Goal: Information Seeking & Learning: Learn about a topic

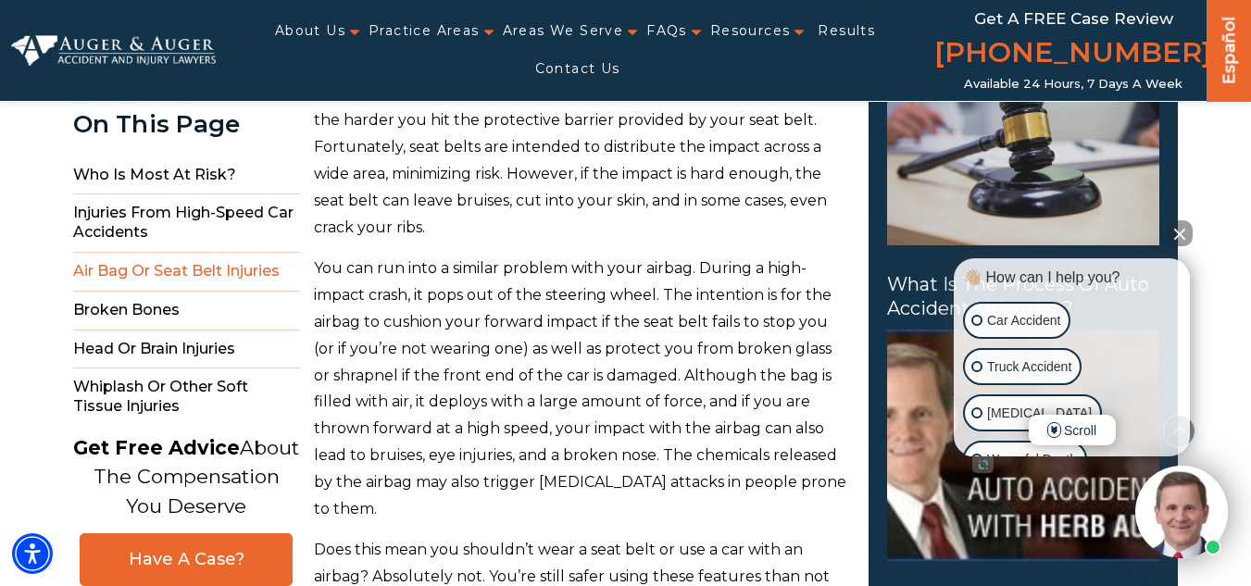
scroll to position [2263, 0]
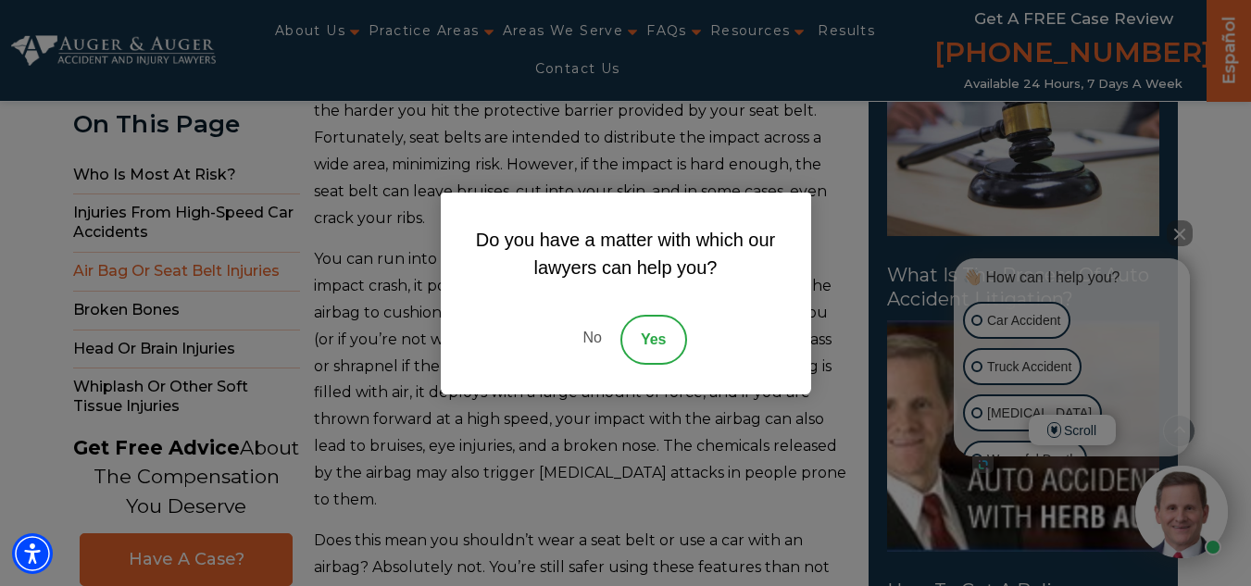
click at [595, 350] on link "No" at bounding box center [592, 340] width 56 height 50
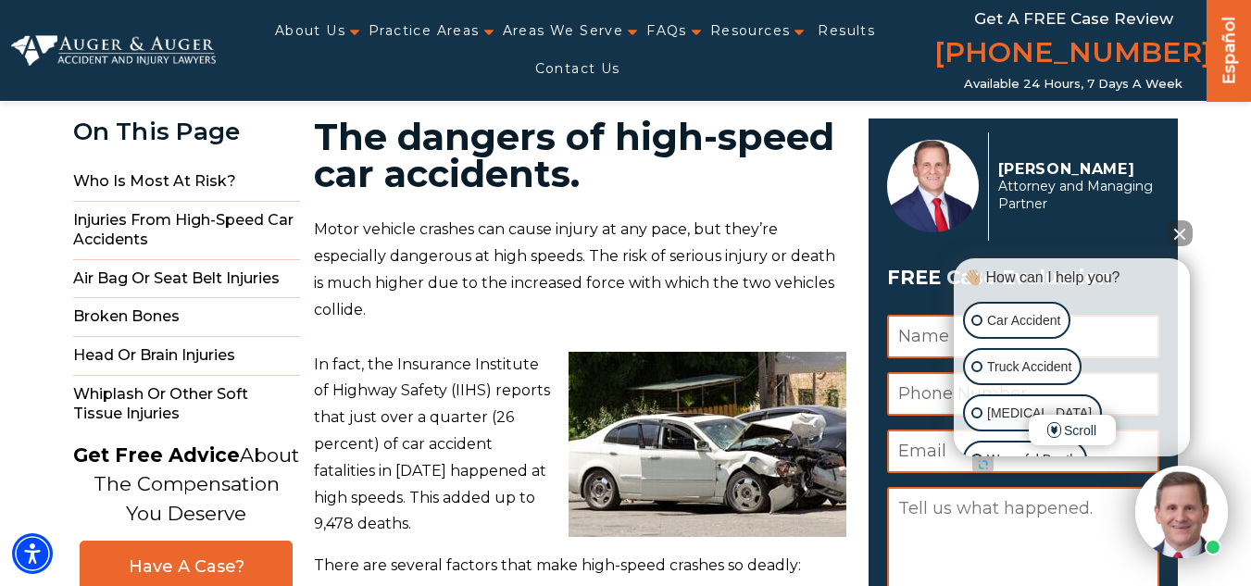
scroll to position [54, 0]
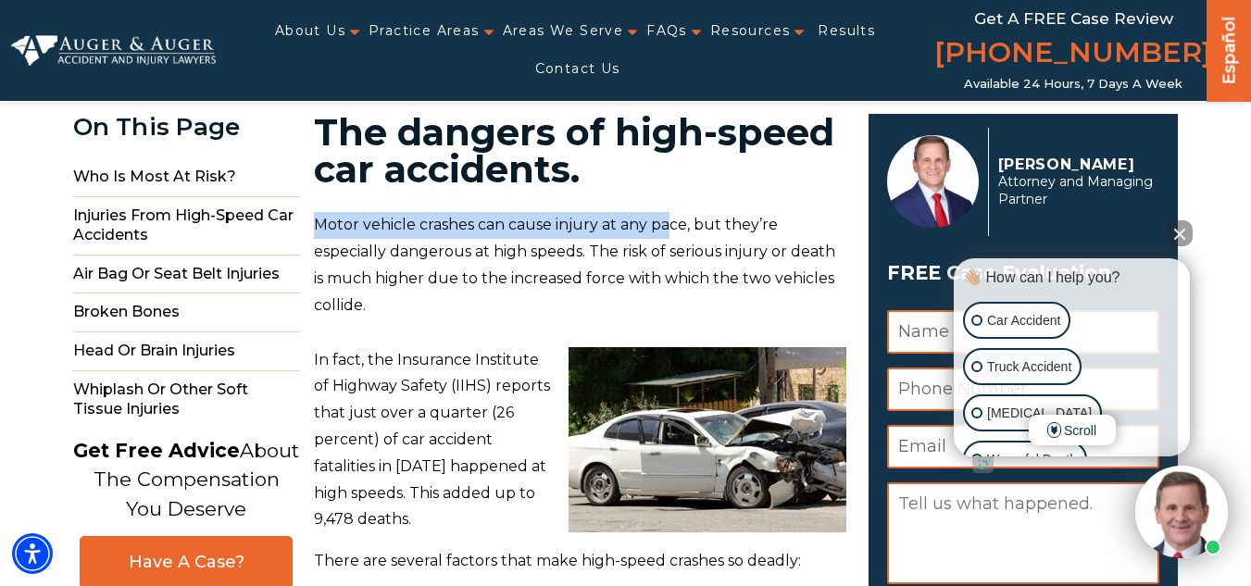
drag, startPoint x: 314, startPoint y: 212, endPoint x: 669, endPoint y: 191, distance: 355.4
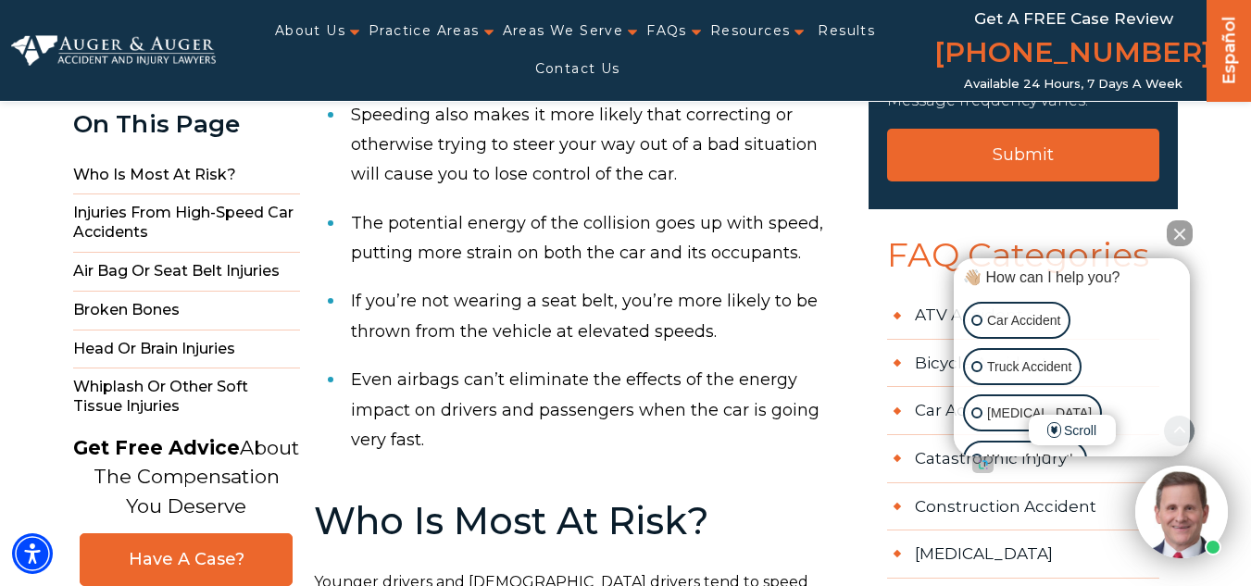
scroll to position [711, 0]
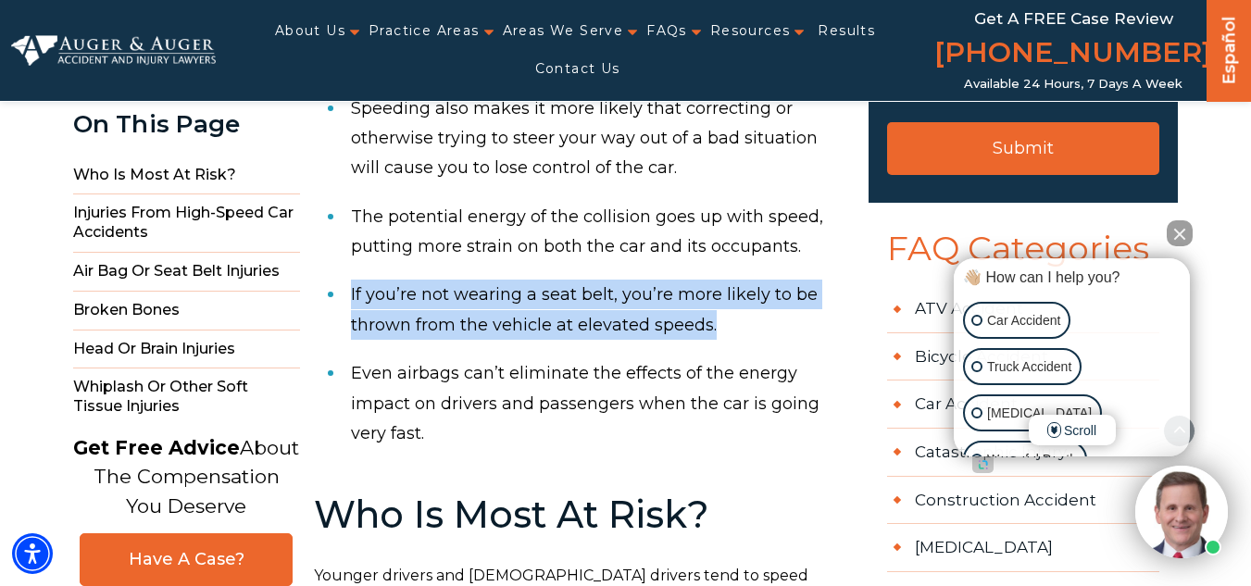
drag, startPoint x: 346, startPoint y: 257, endPoint x: 746, endPoint y: 306, distance: 402.2
click at [746, 306] on ul "The faster you’re going, the longer it takes to stop in an emergency, such as w…" at bounding box center [581, 201] width 534 height 512
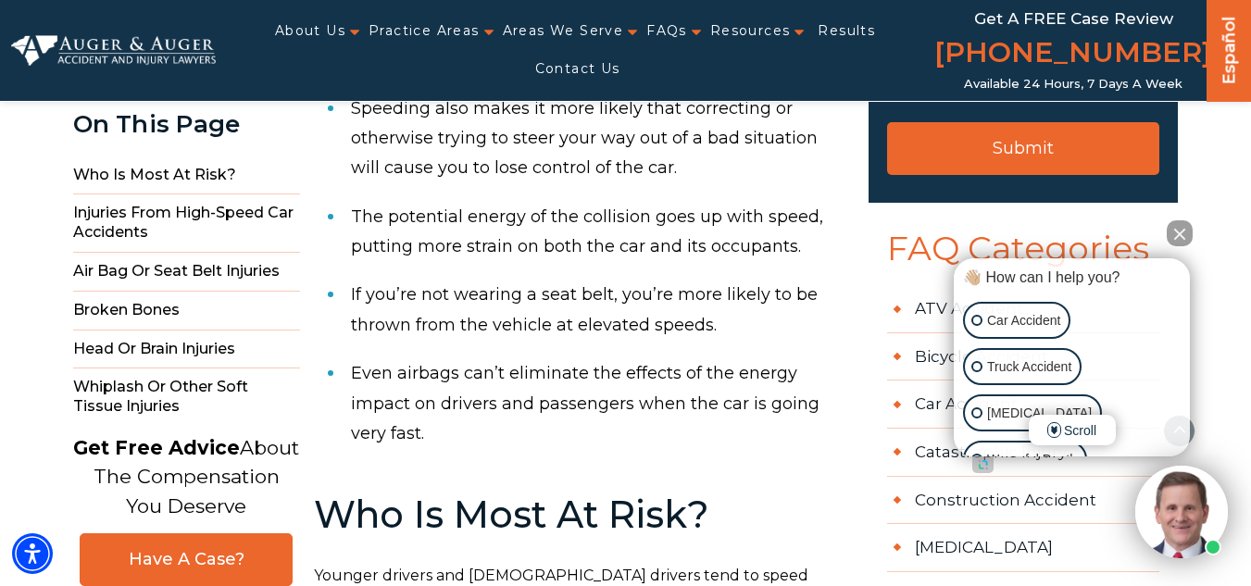
drag, startPoint x: 726, startPoint y: 320, endPoint x: 689, endPoint y: 298, distance: 43.2
click at [689, 298] on li "If you’re not wearing a seat belt, you’re more likely to be thrown from the veh…" at bounding box center [599, 309] width 496 height 79
click at [373, 270] on li "If you’re not wearing a seat belt, you’re more likely to be thrown from the veh…" at bounding box center [599, 309] width 496 height 79
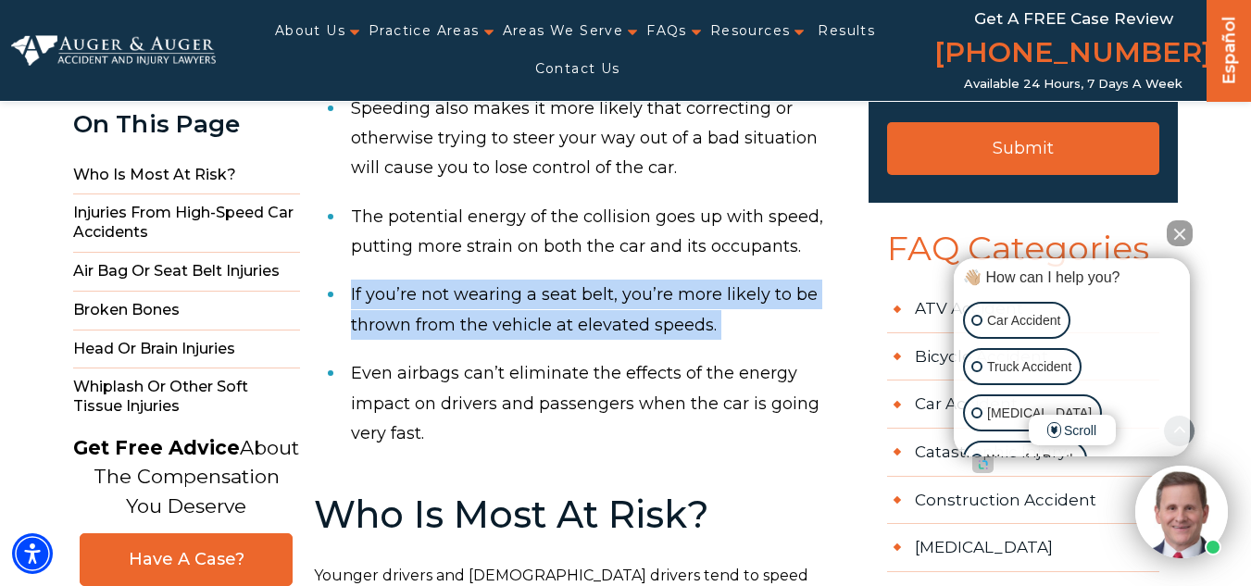
click at [373, 270] on li "If you’re not wearing a seat belt, you’re more likely to be thrown from the veh…" at bounding box center [599, 309] width 496 height 79
copy ul "If you’re not wearing a seat belt, you’re more likely to be thrown from the veh…"
click at [755, 308] on li "If you’re not wearing a seat belt, you’re more likely to be thrown from the veh…" at bounding box center [599, 309] width 496 height 79
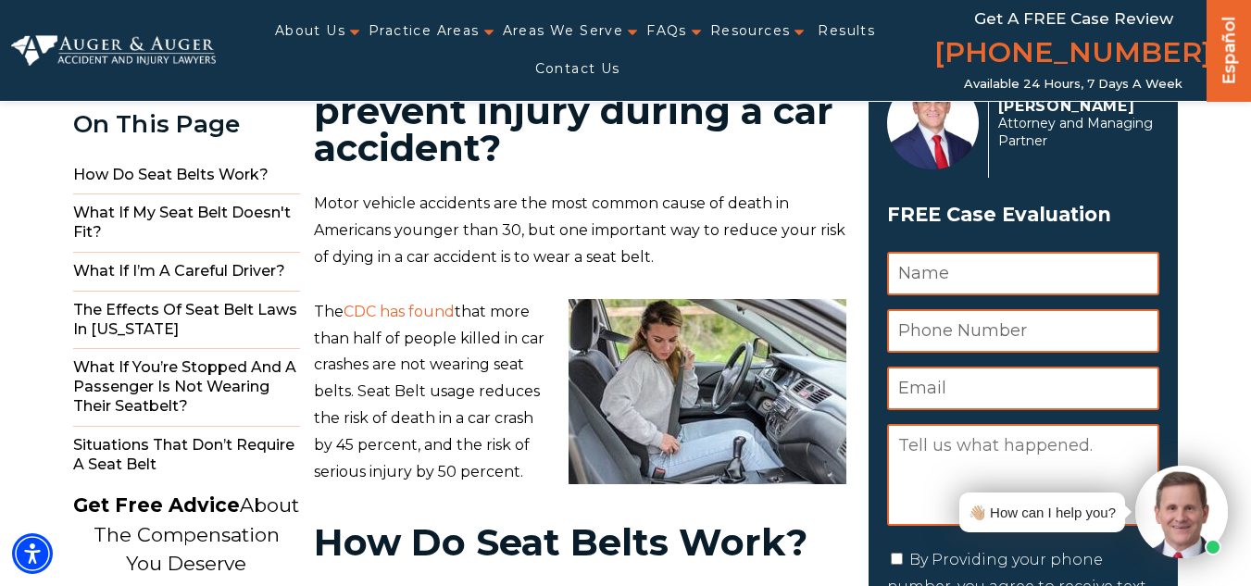
scroll to position [114, 0]
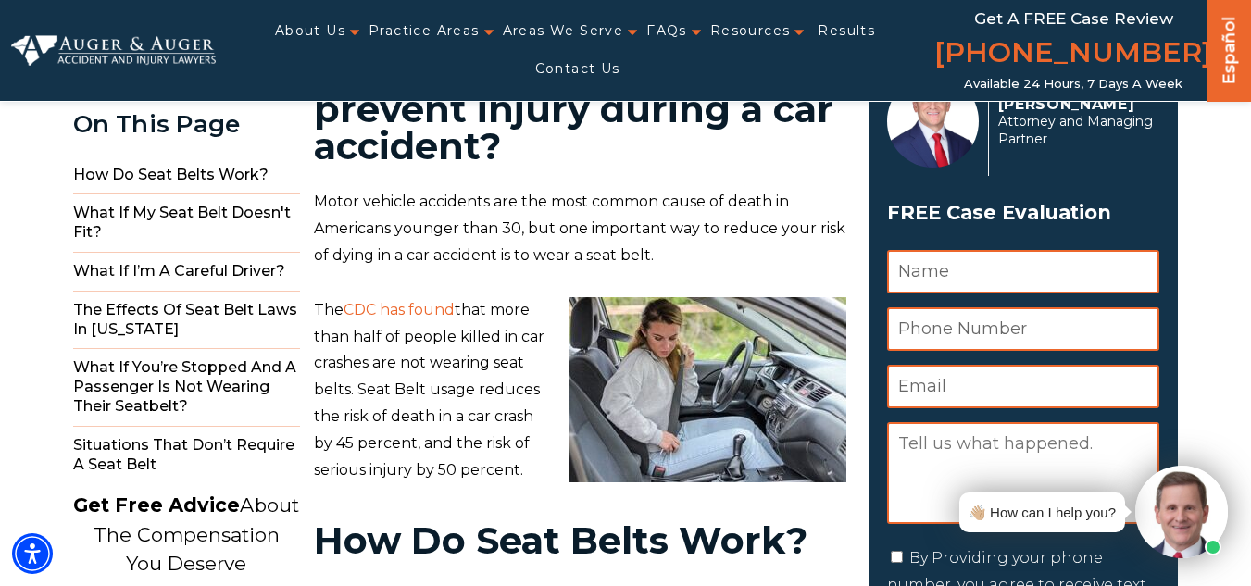
click at [413, 307] on link "CDC has found" at bounding box center [399, 310] width 111 height 18
